Goal: Check status: Check status

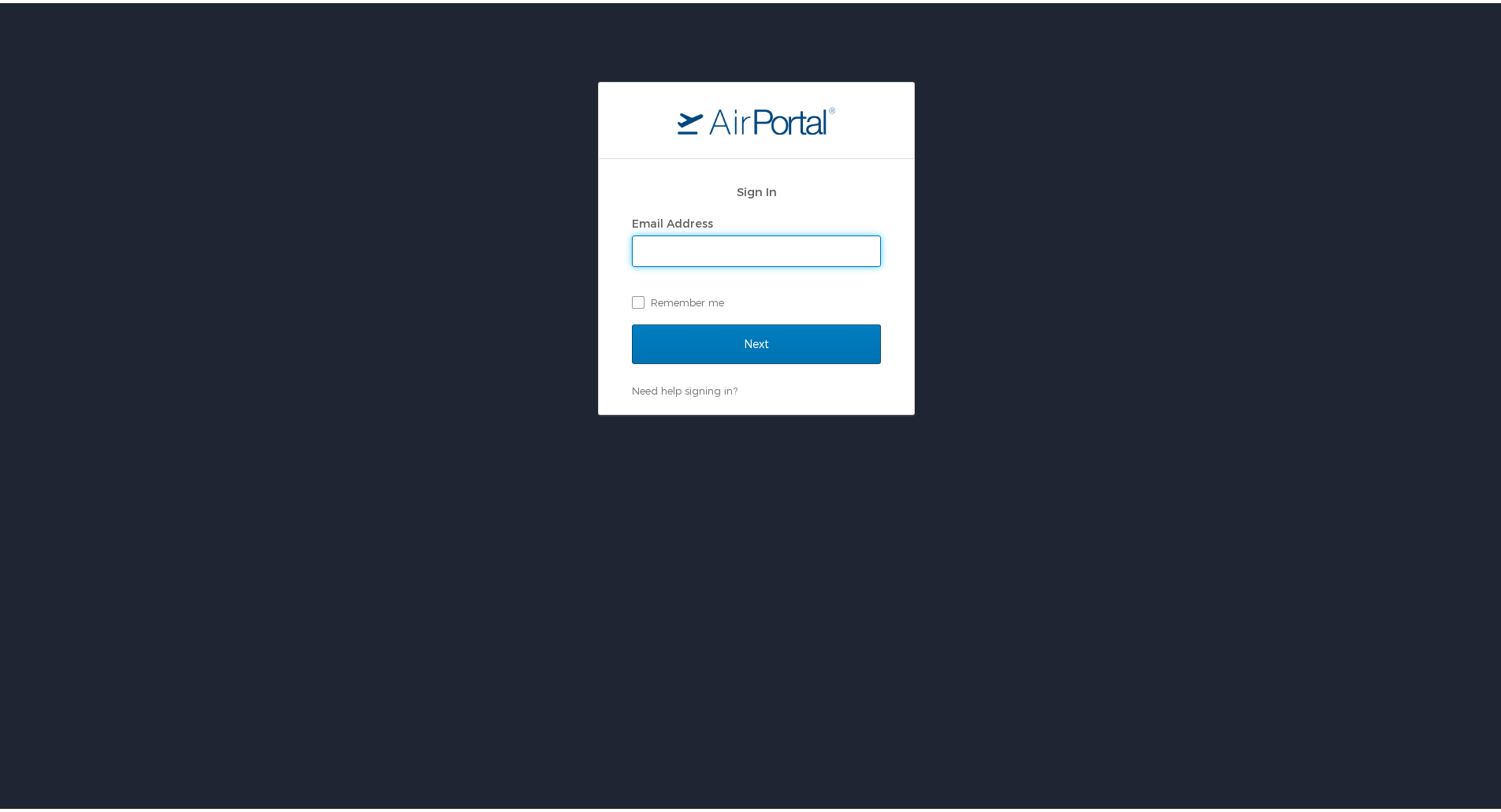
type input "victor.vialpando@ncsl.org"
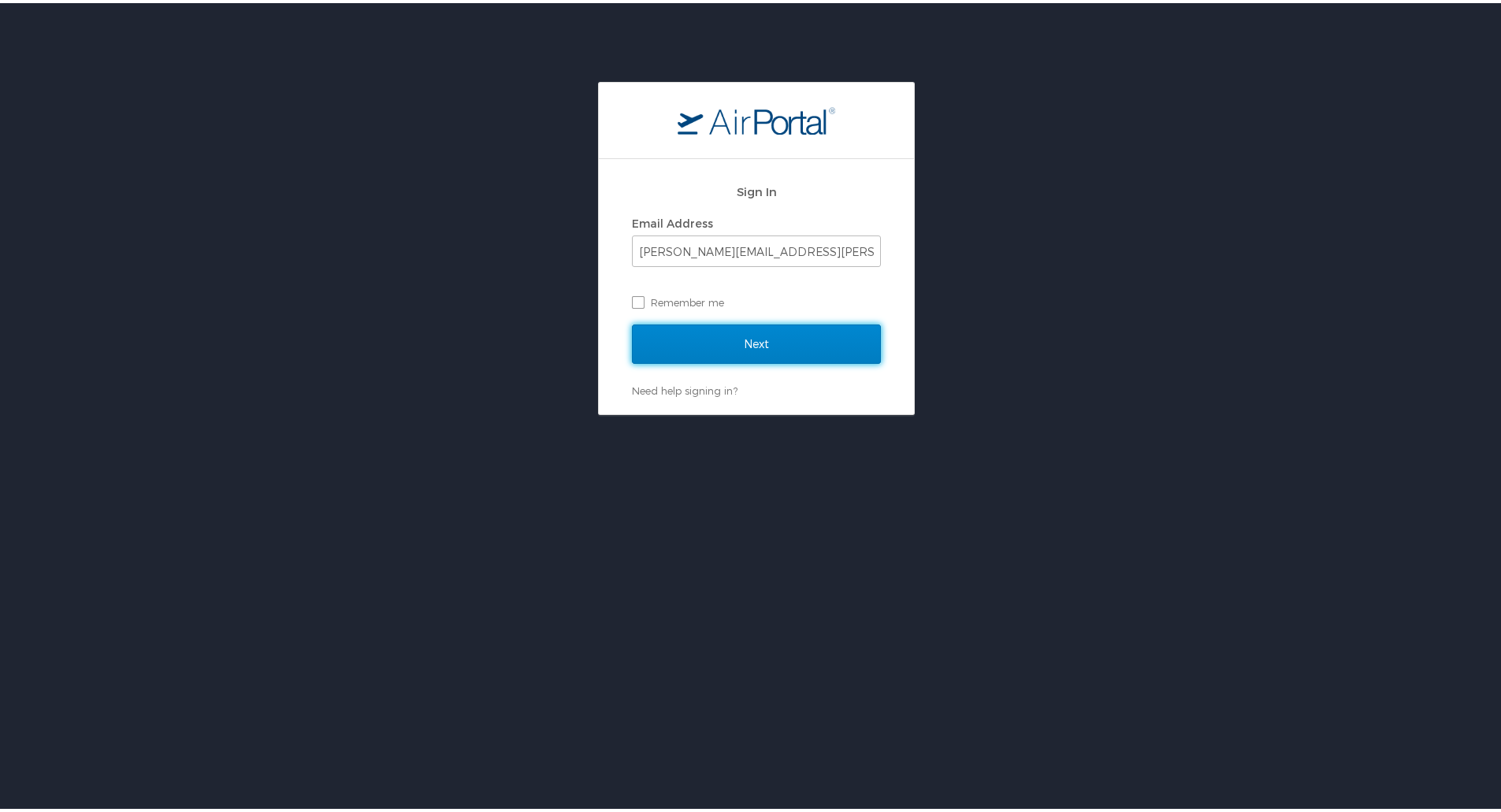
click at [791, 350] on input "Next" at bounding box center [757, 340] width 249 height 39
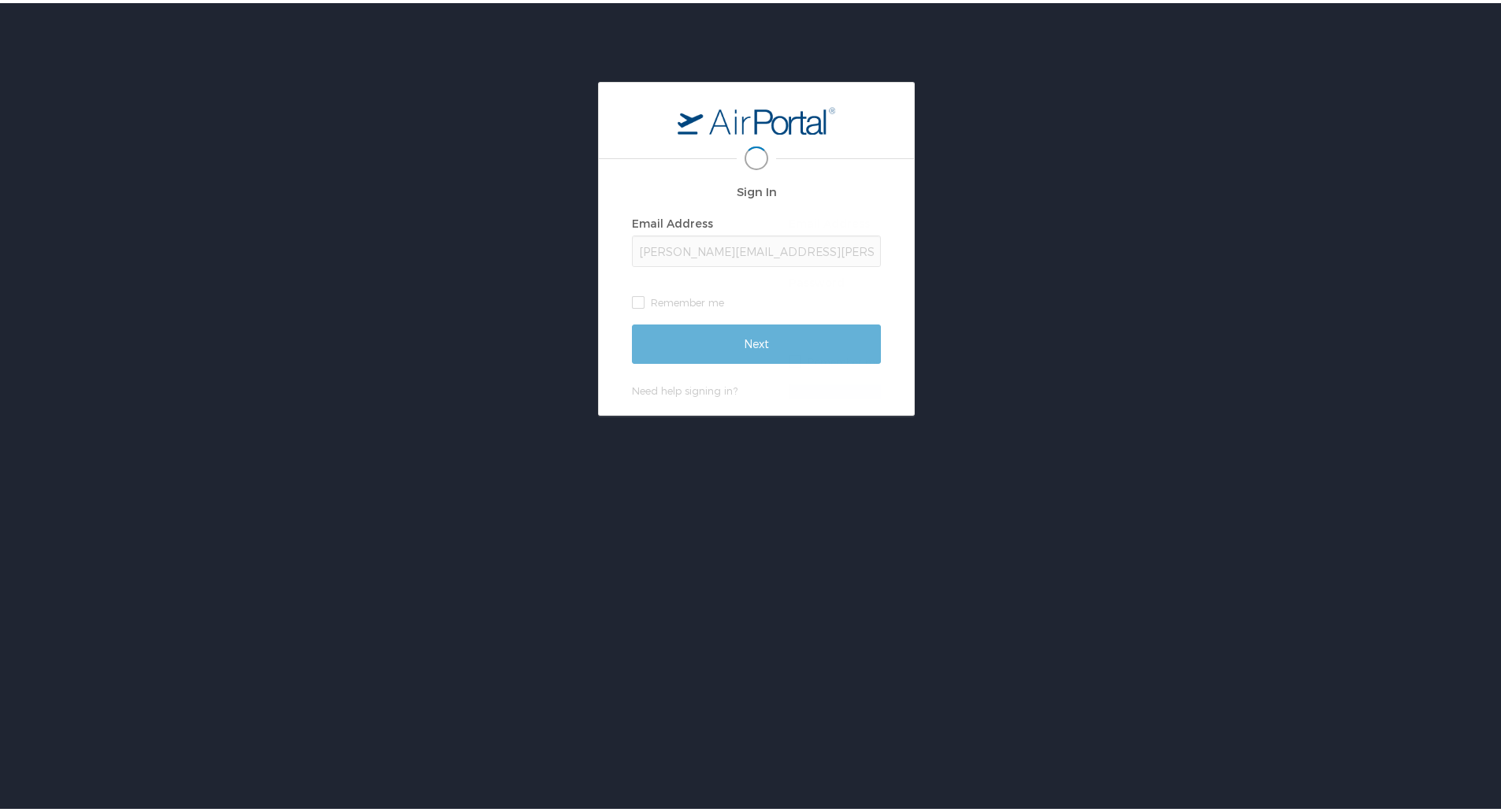
scroll to position [0, 3]
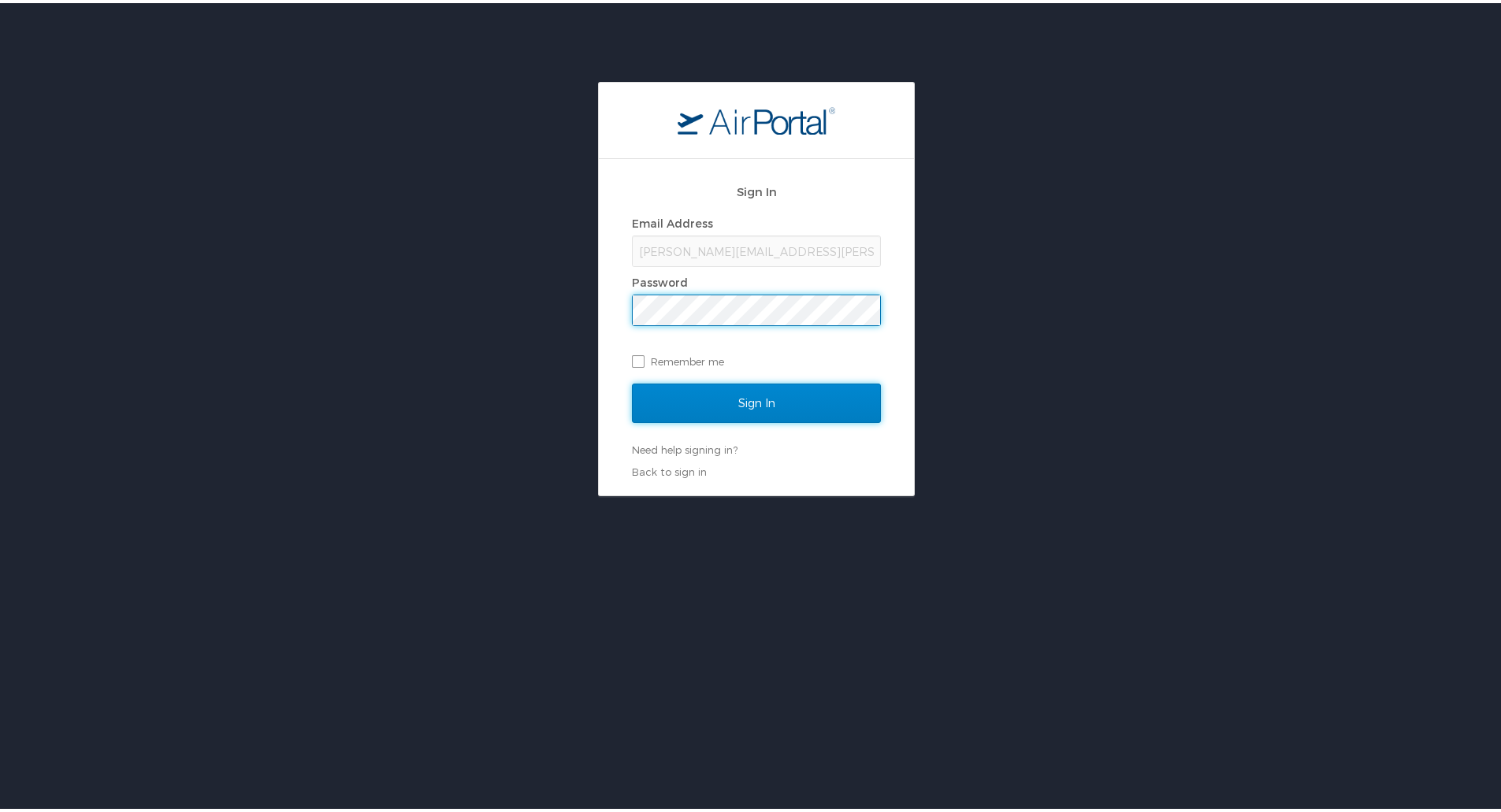
click at [779, 388] on input "Sign In" at bounding box center [757, 400] width 249 height 39
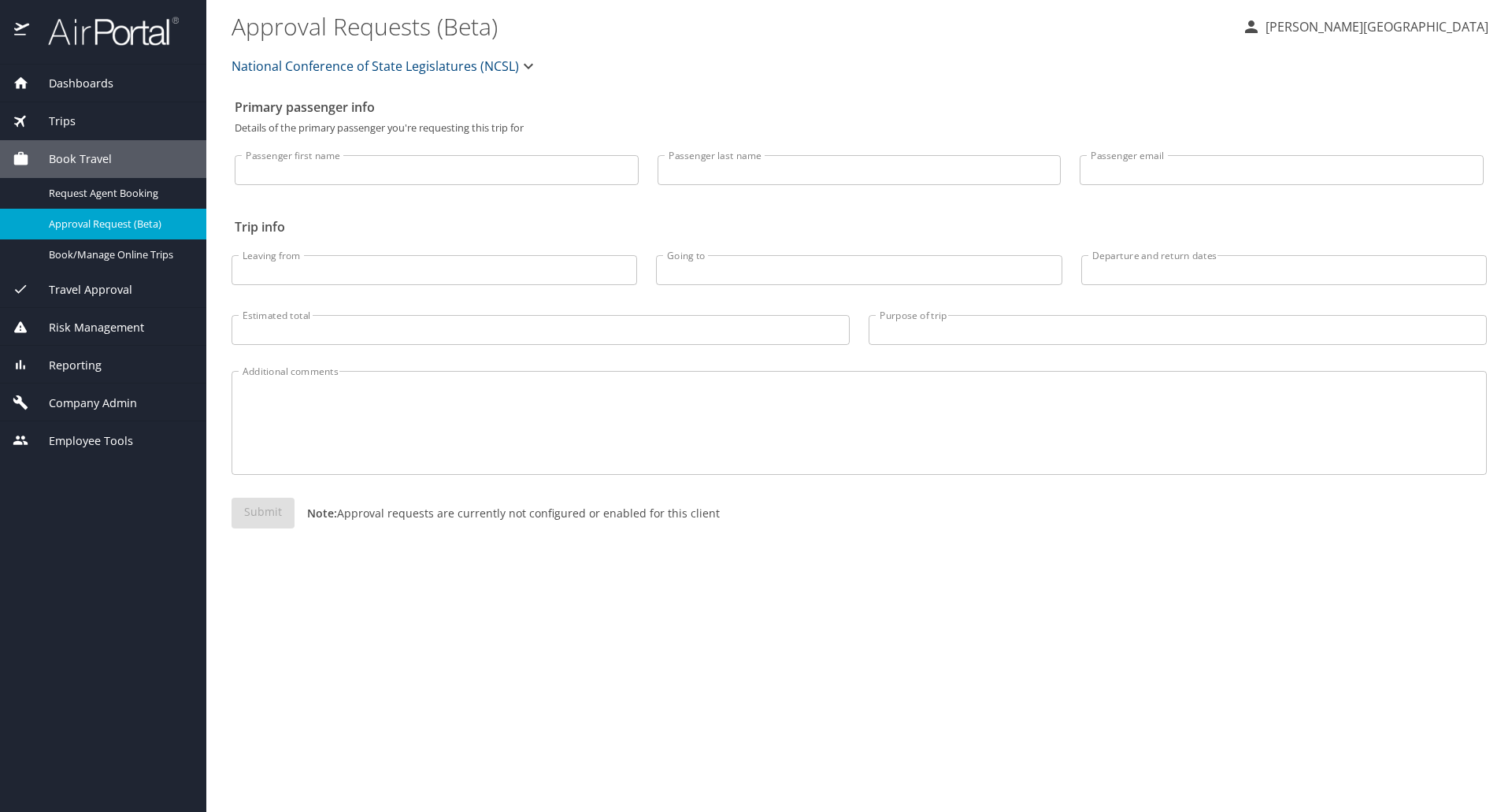
click at [81, 70] on div "Dashboards" at bounding box center [103, 82] width 206 height 37
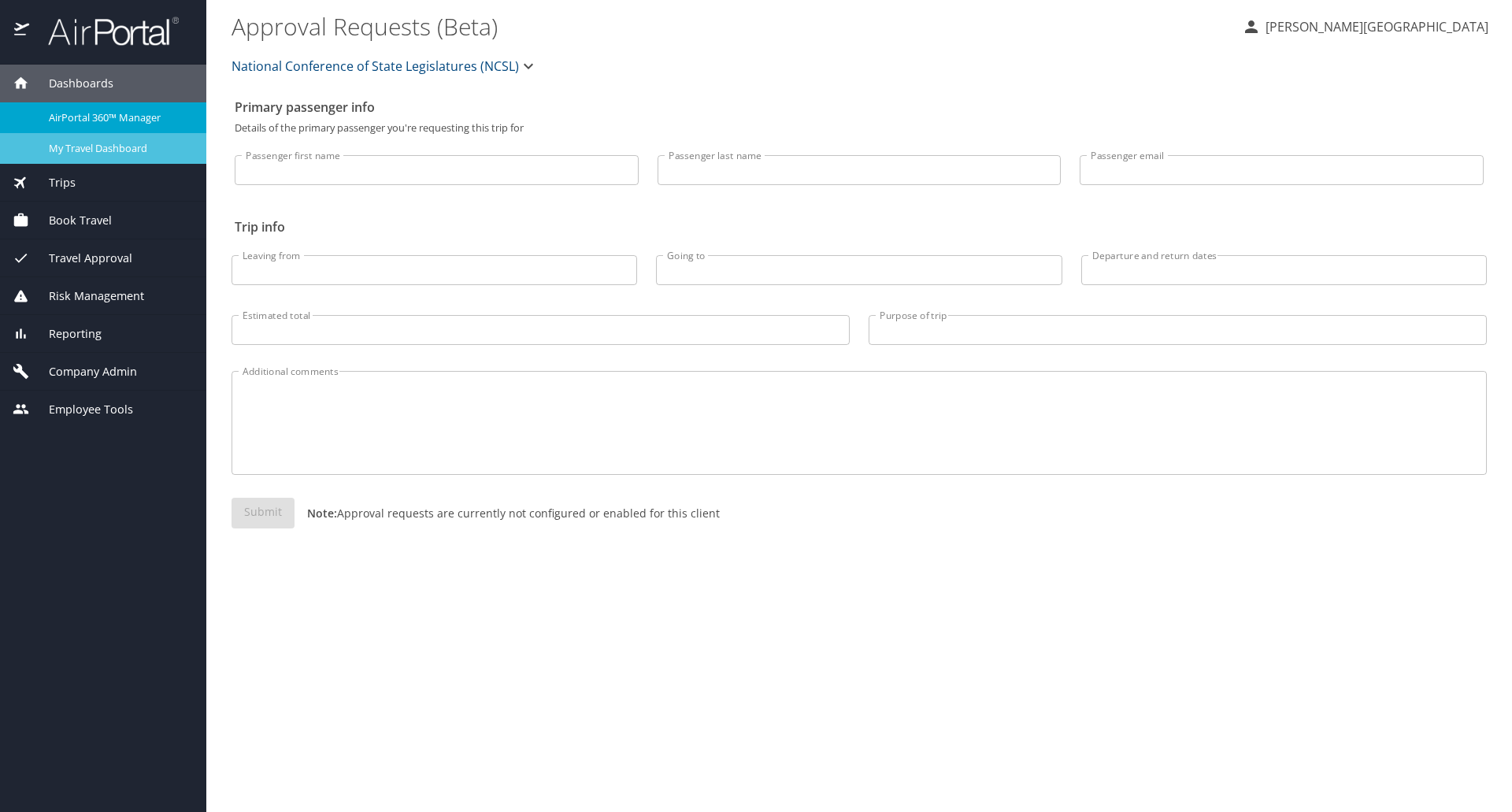
click at [83, 144] on span "My Travel Dashboard" at bounding box center [118, 149] width 139 height 15
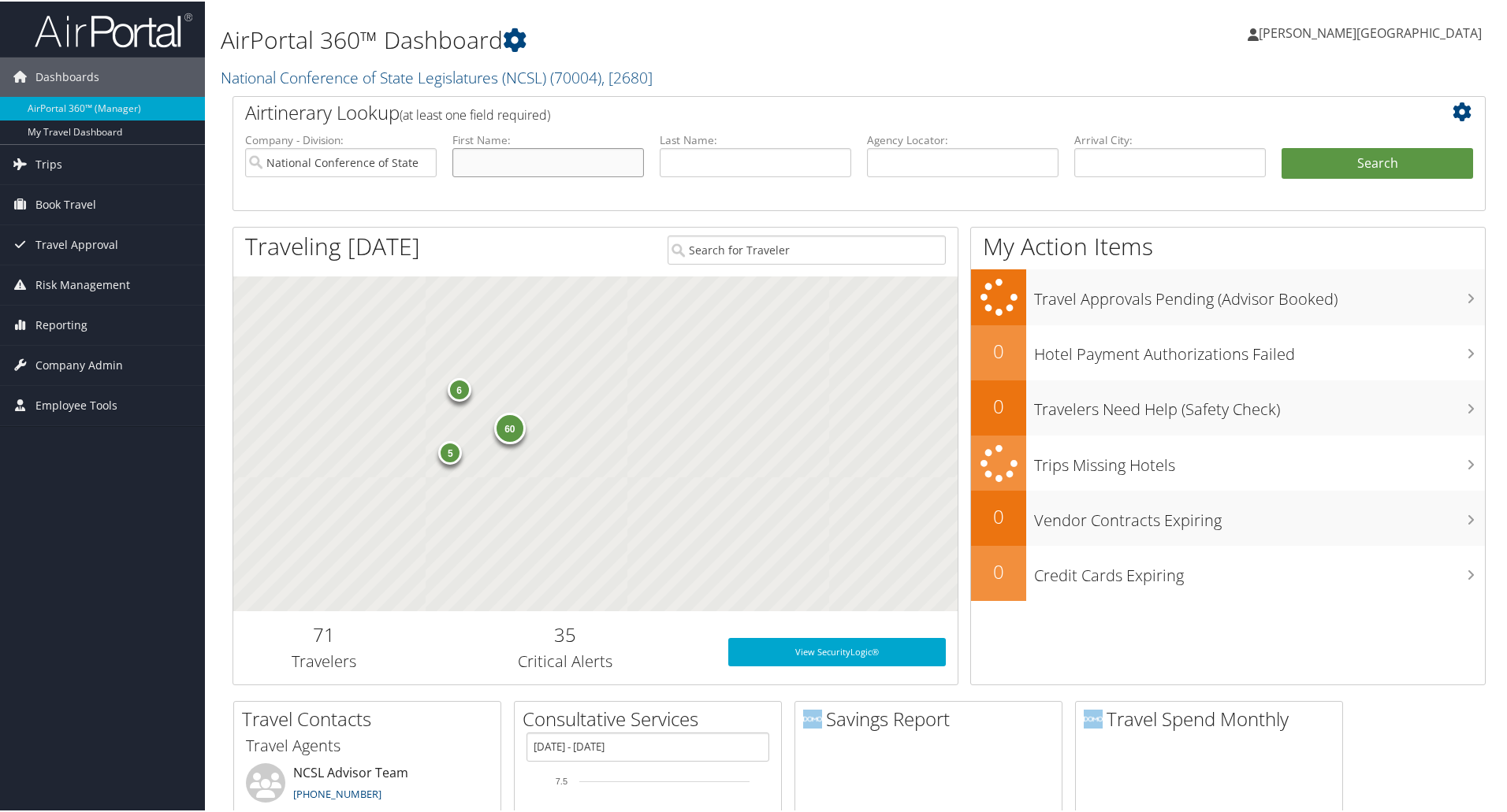
click at [523, 172] on input "text" at bounding box center [549, 161] width 192 height 29
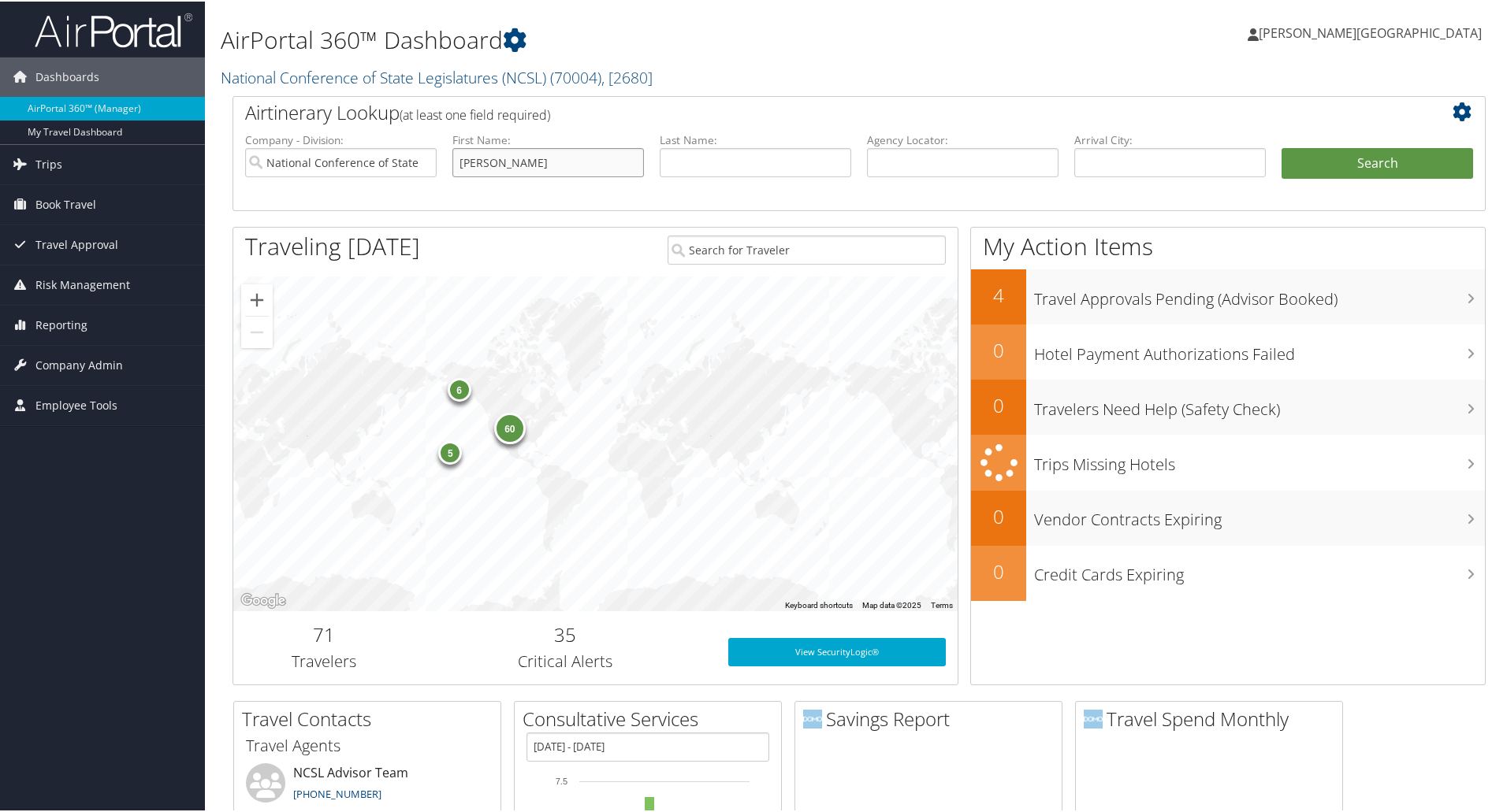
type input "Holly"
click at [1282, 147] on button "Search" at bounding box center [1377, 162] width 192 height 32
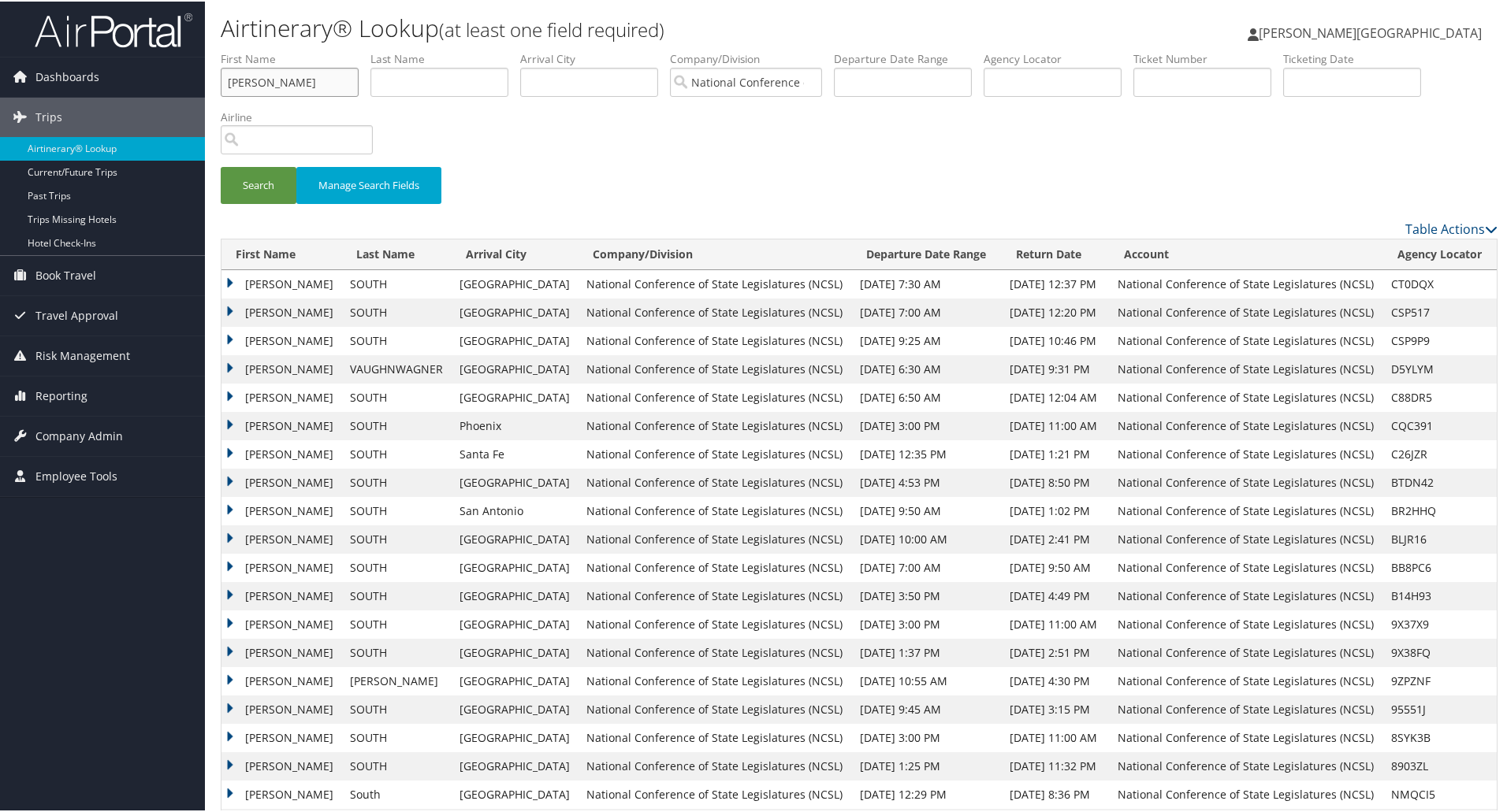
click at [271, 87] on input "Holly" at bounding box center [290, 81] width 138 height 29
type input "maulin"
click at [221, 166] on button "Search" at bounding box center [258, 184] width 76 height 37
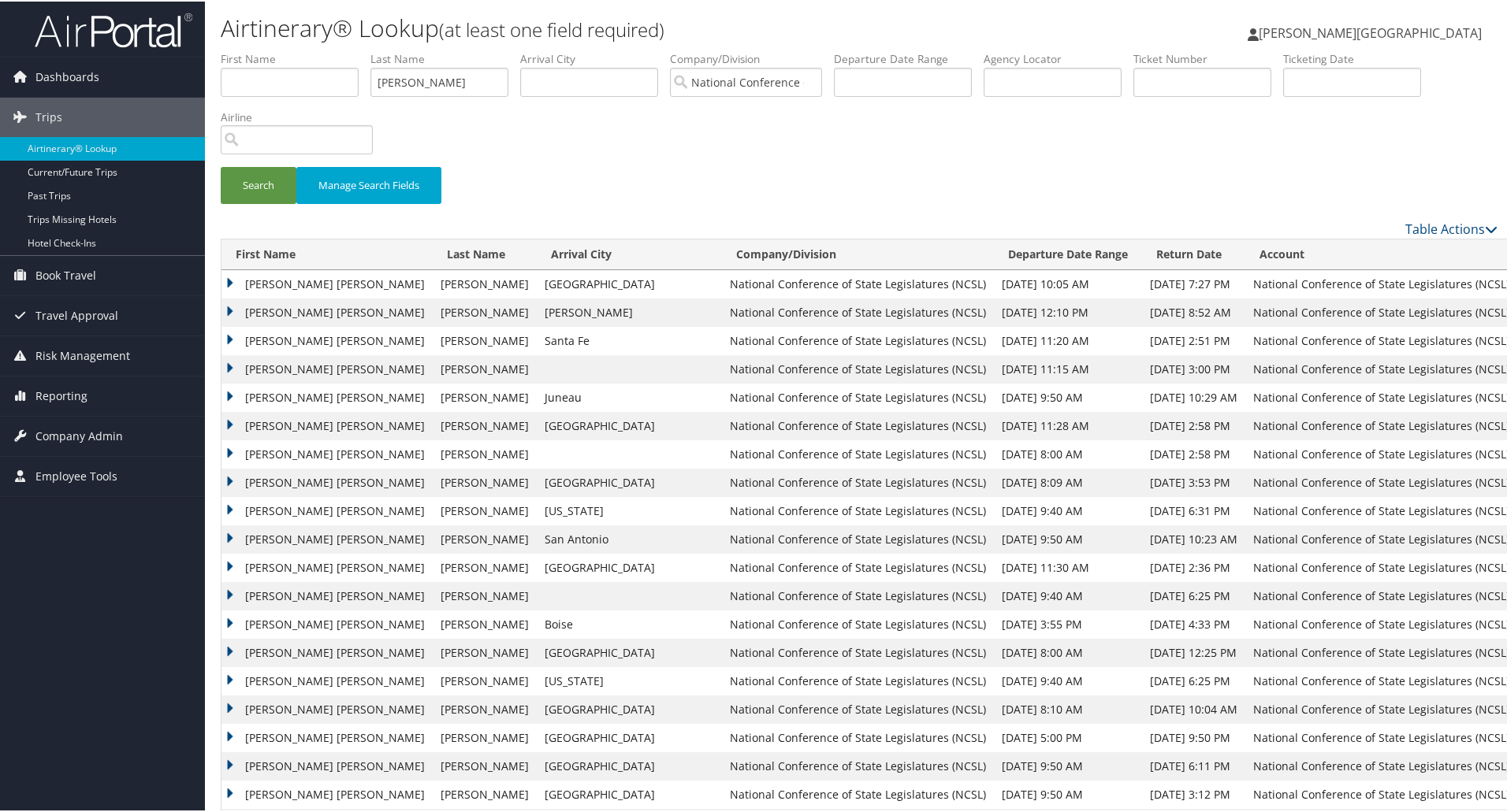
click at [233, 396] on td "CAROLINE MICHELLE" at bounding box center [327, 396] width 211 height 29
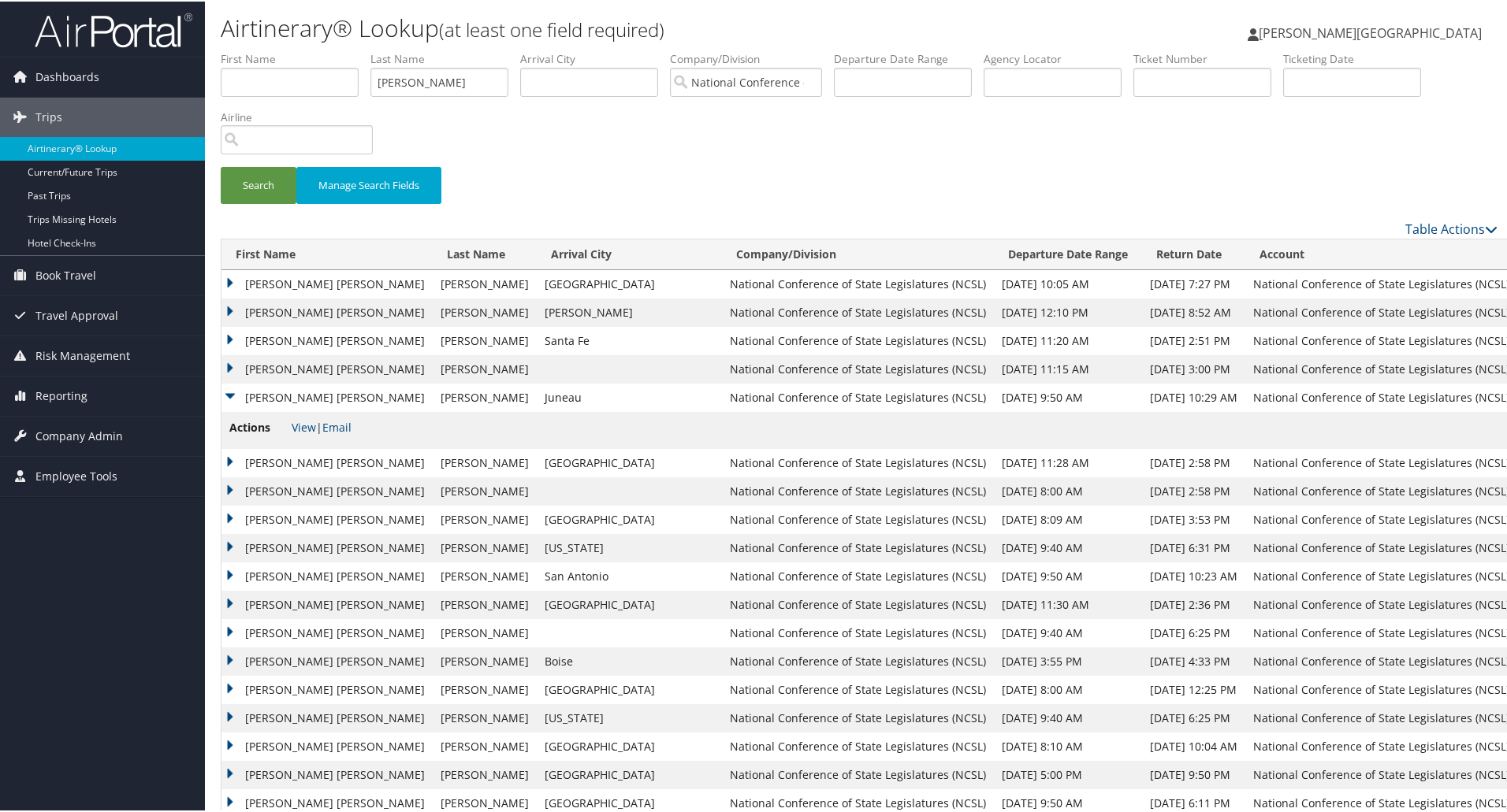
click at [229, 488] on td "CAROLINE MICHELLE" at bounding box center [327, 490] width 211 height 29
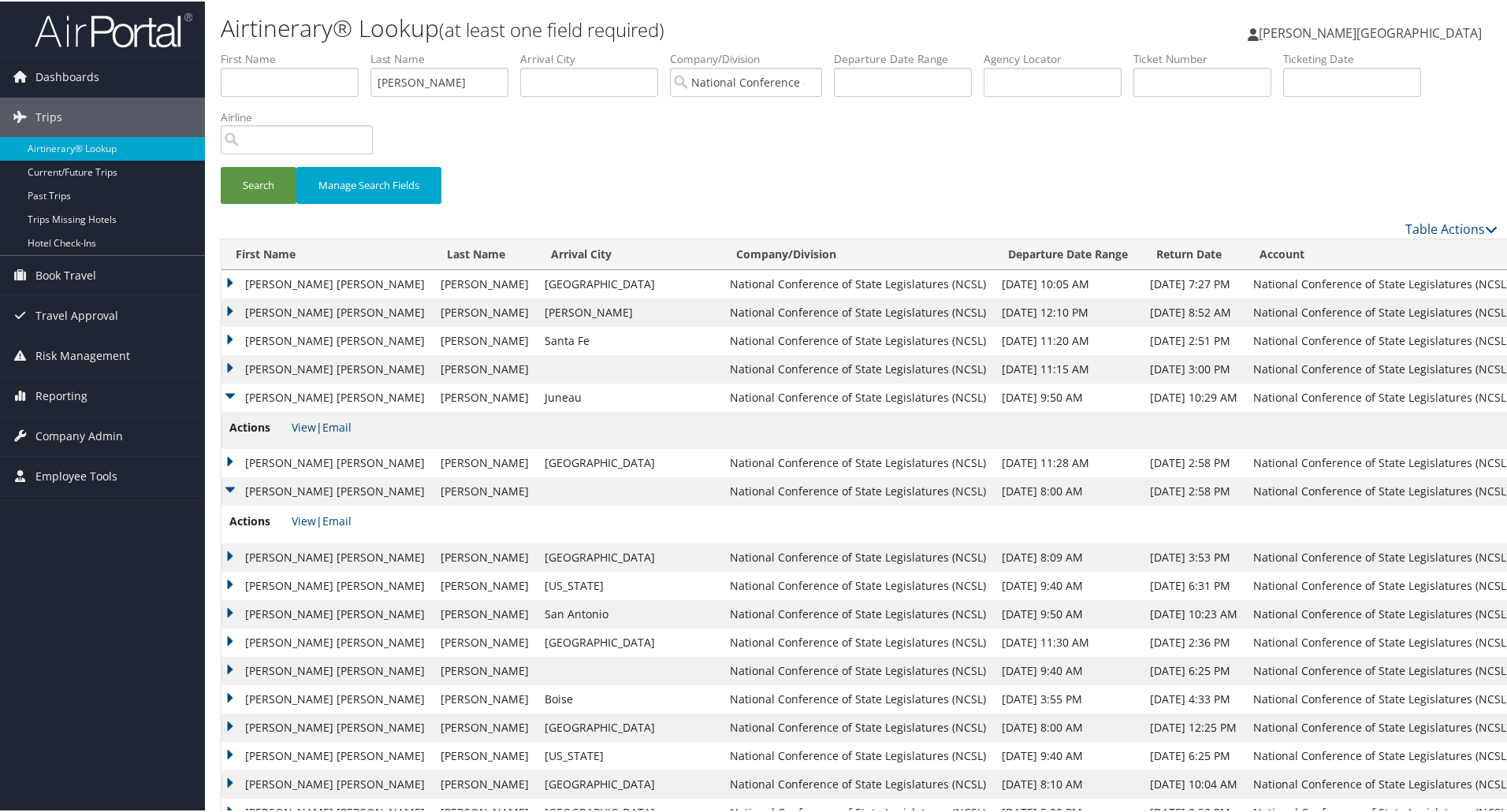
click at [226, 460] on td "CAROLINE MICHELLE" at bounding box center [327, 462] width 211 height 29
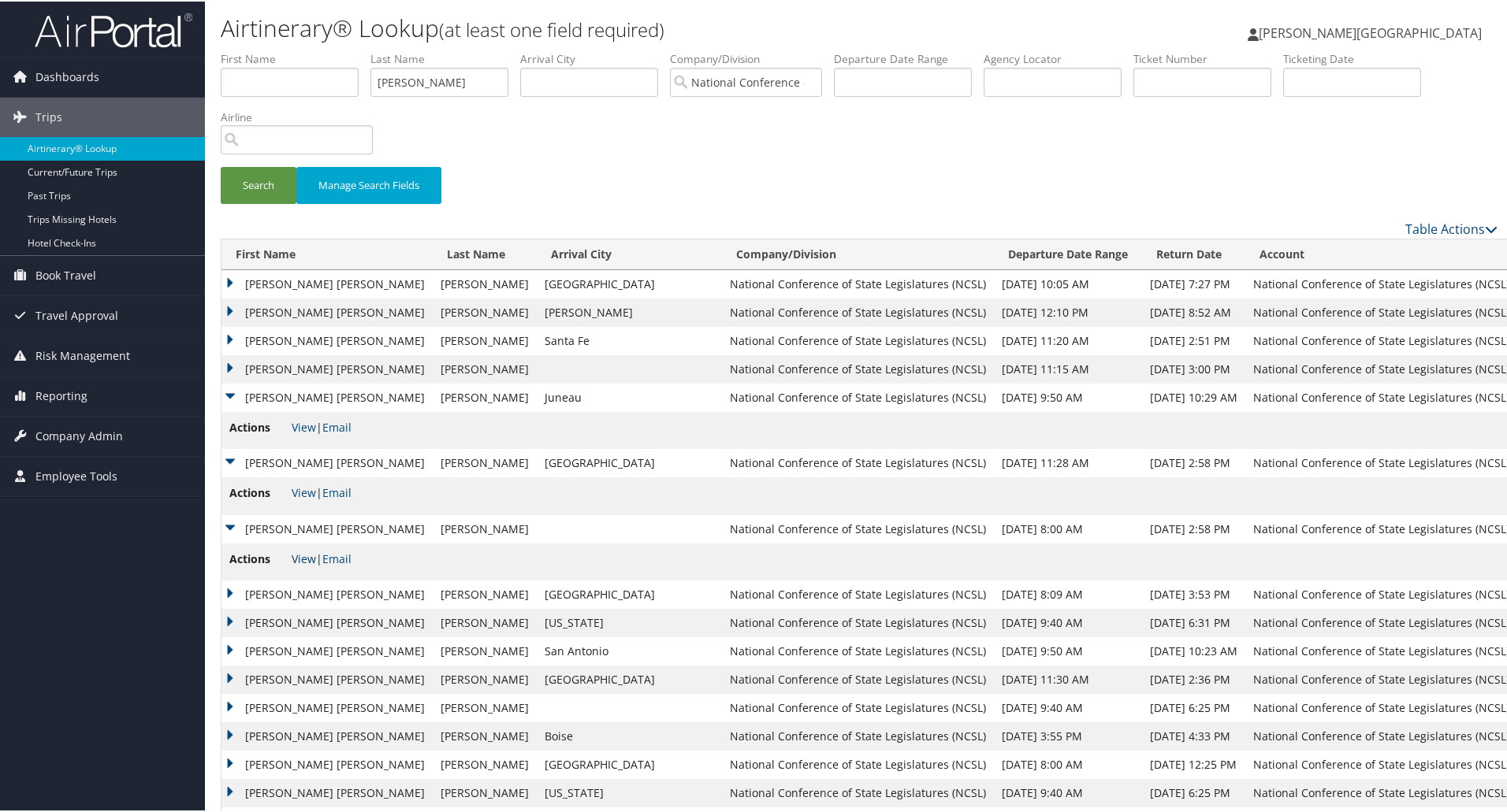
click at [295, 550] on link "View" at bounding box center [303, 557] width 24 height 15
click at [432, 78] on input "maulin" at bounding box center [439, 81] width 138 height 29
type input "hol"
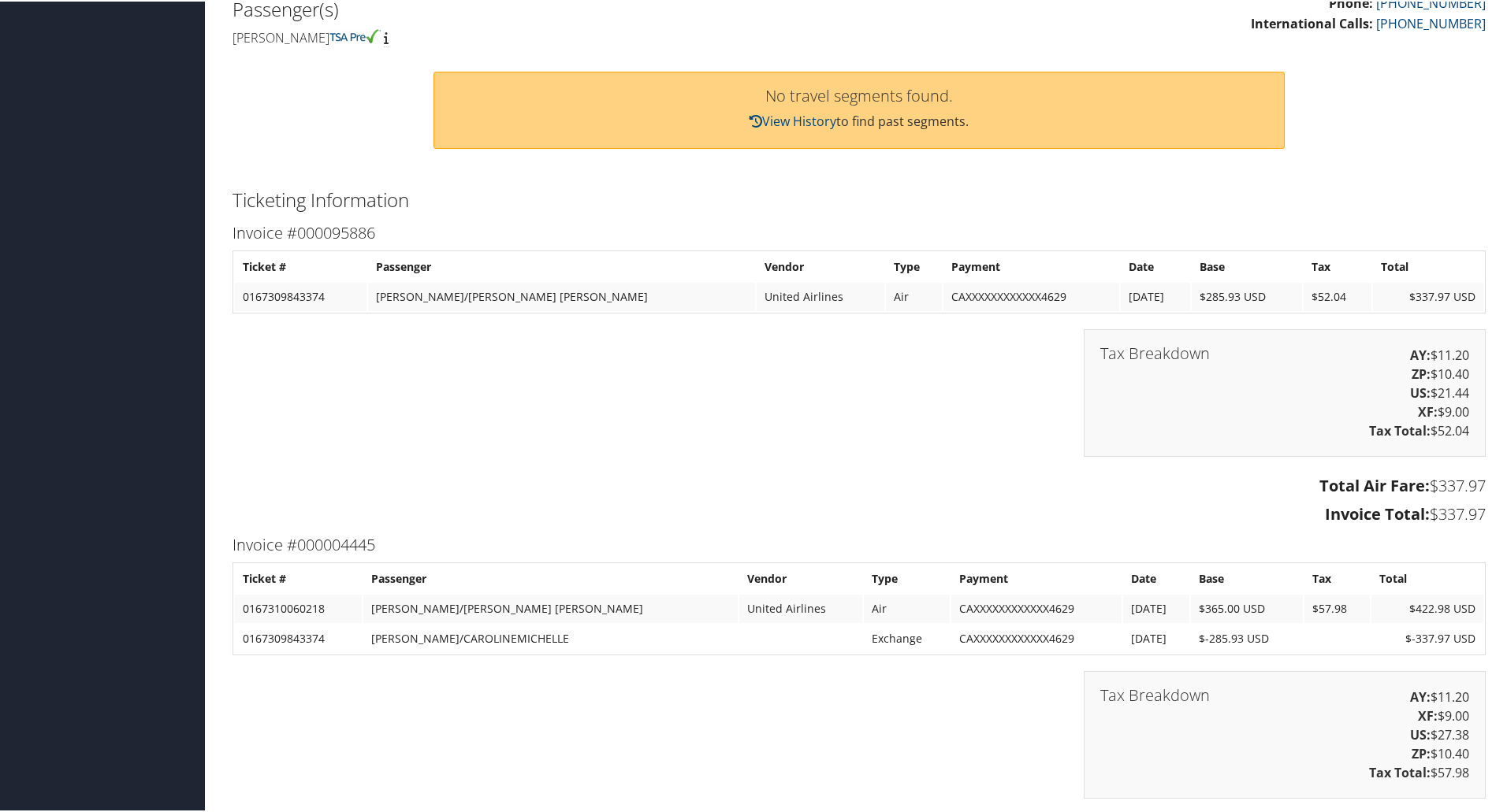
scroll to position [443, 0]
